Goal: Task Accomplishment & Management: Use online tool/utility

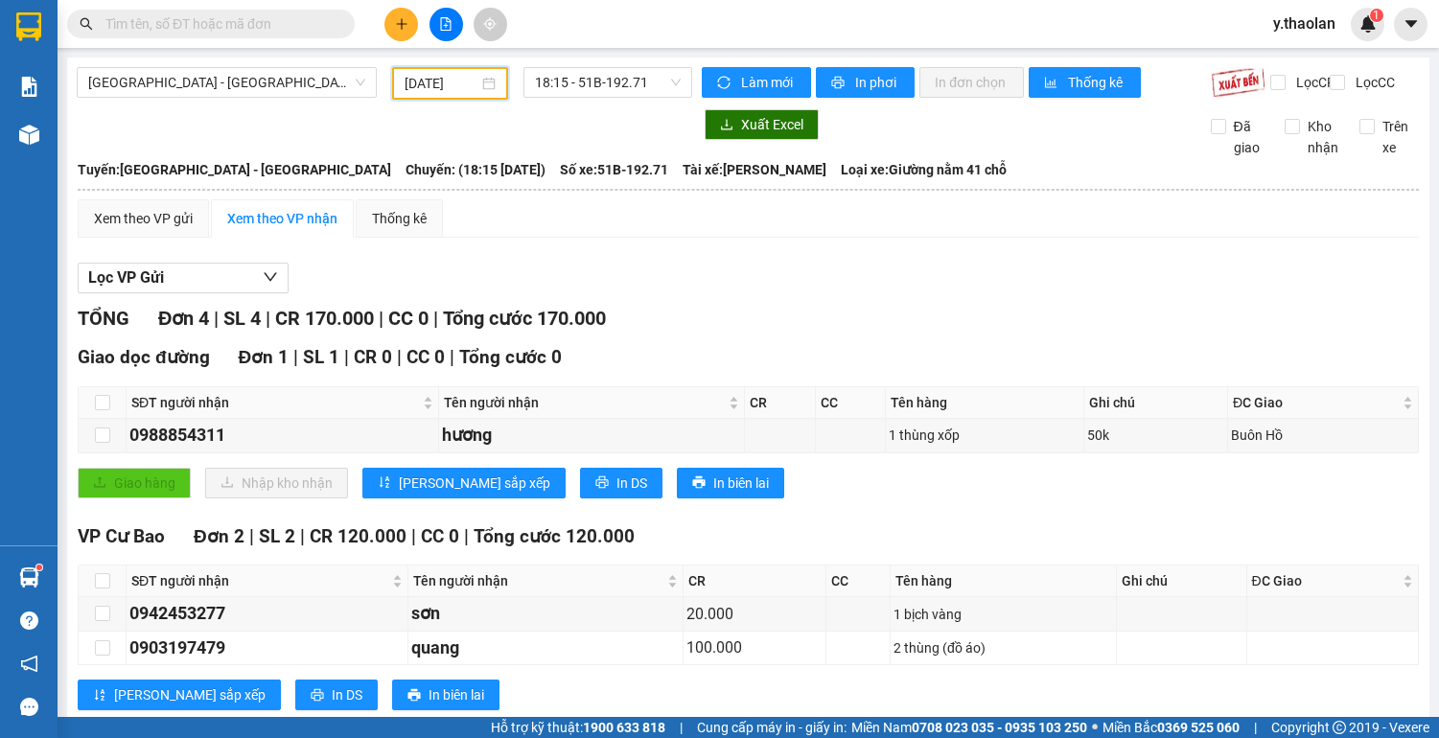
click at [393, 67] on div "[DATE]" at bounding box center [450, 83] width 116 height 33
click at [426, 83] on input "[DATE]" at bounding box center [442, 83] width 74 height 21
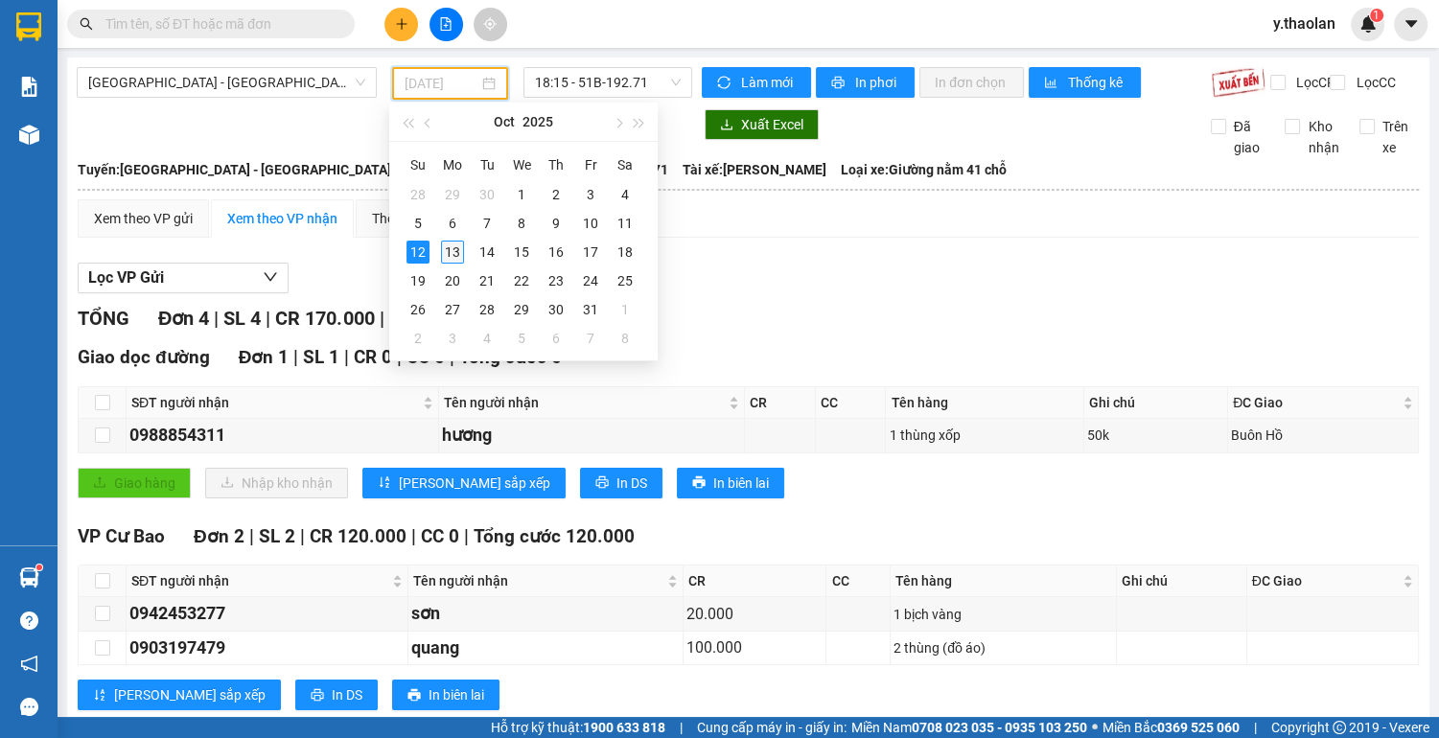
click at [456, 253] on div "13" at bounding box center [452, 252] width 23 height 23
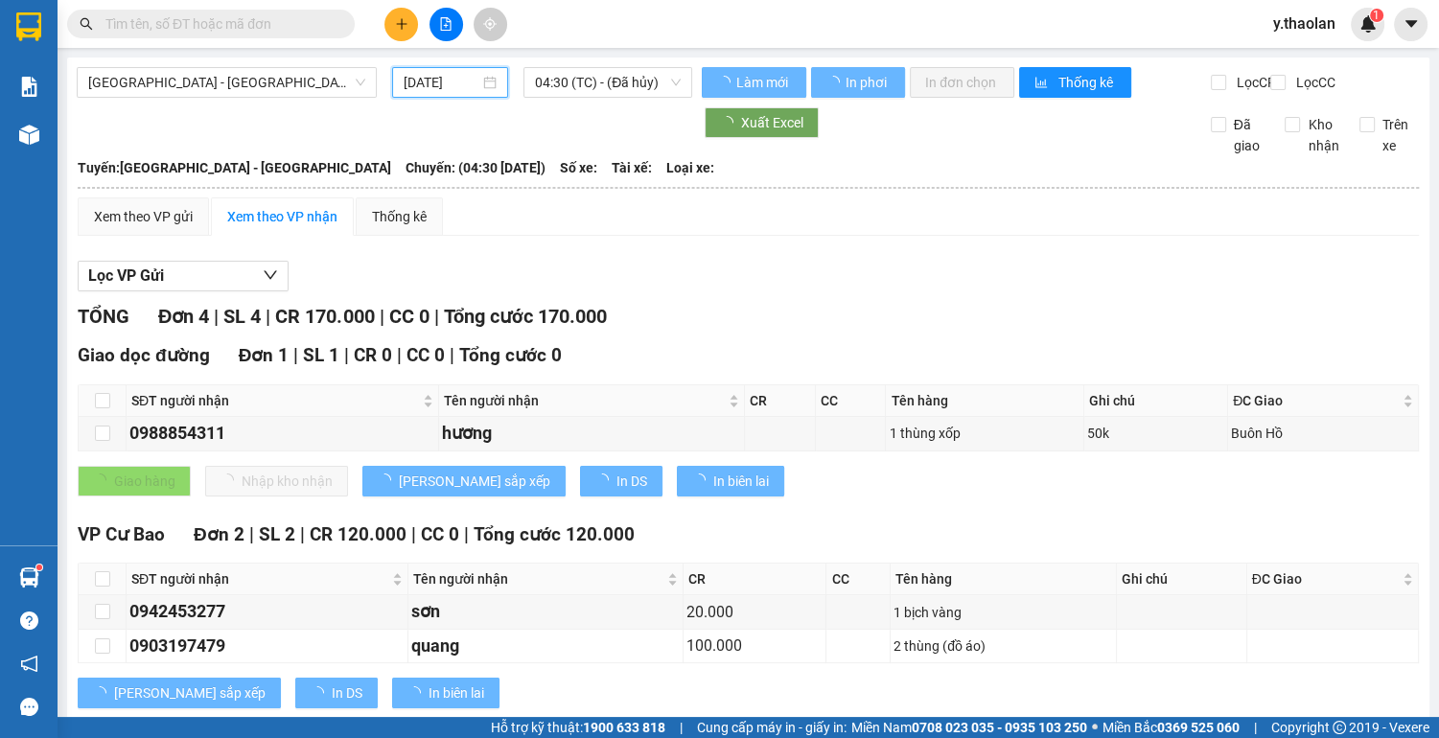
click at [419, 84] on input "[DATE]" at bounding box center [442, 82] width 76 height 21
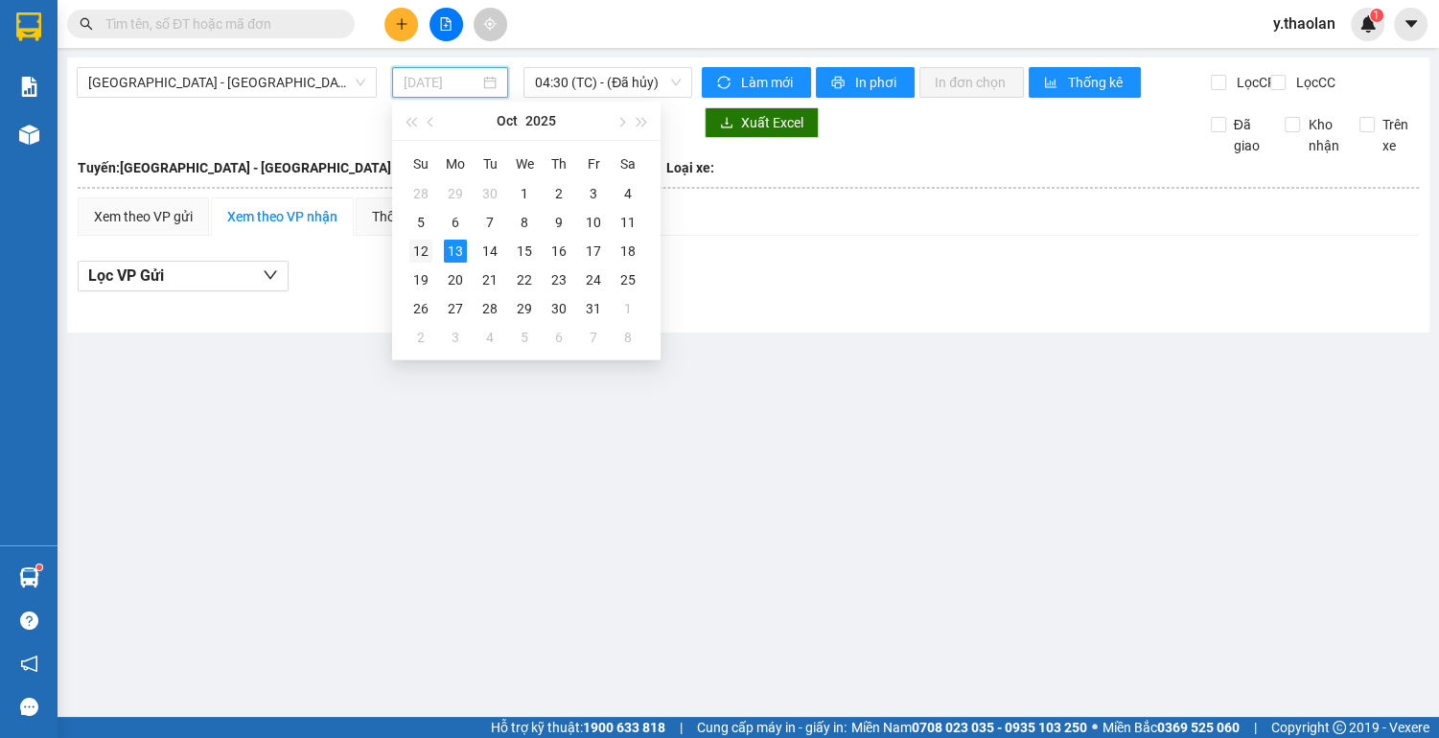
click at [415, 250] on div "12" at bounding box center [420, 251] width 23 height 23
type input "[DATE]"
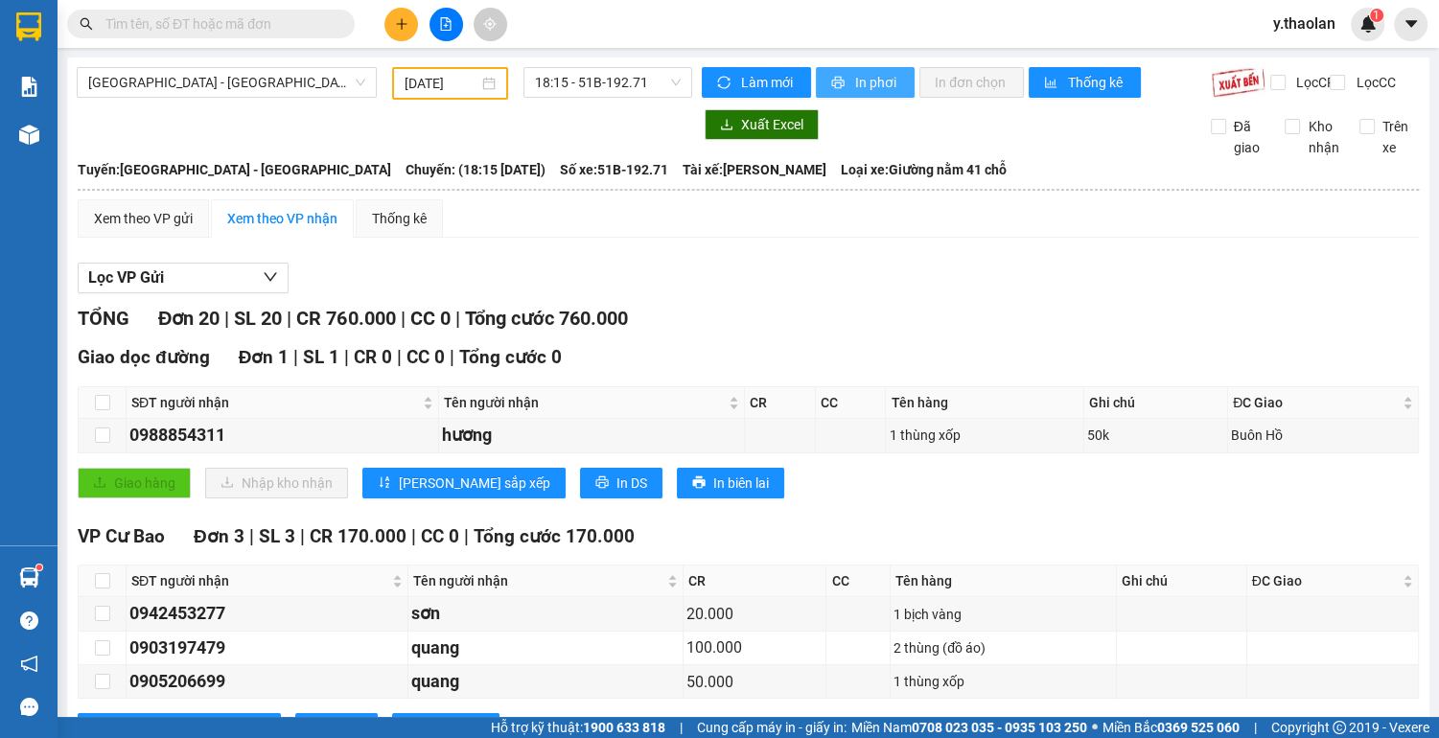
click at [864, 87] on span "In phơi" at bounding box center [877, 82] width 44 height 21
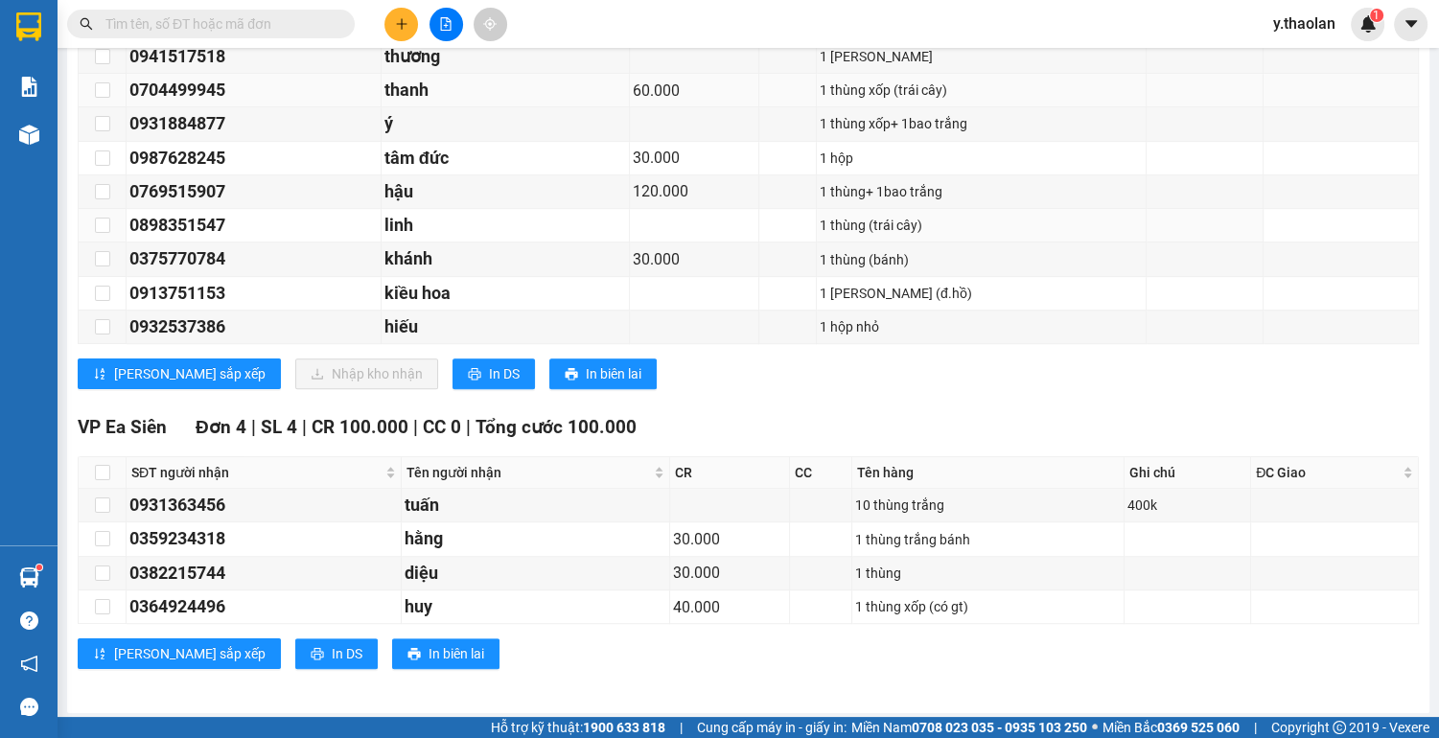
scroll to position [1062, 0]
